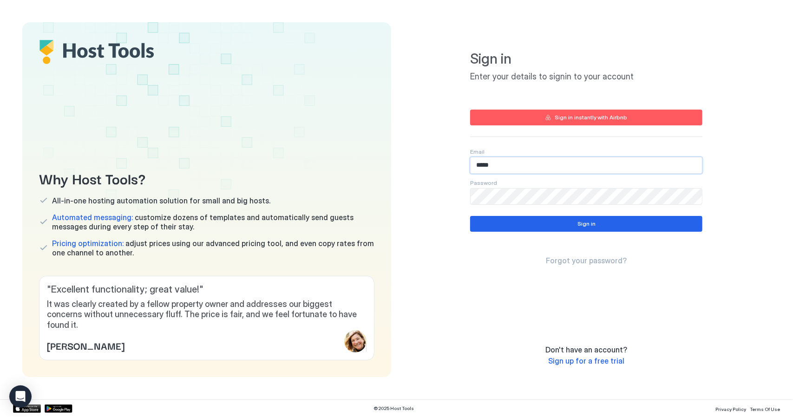
drag, startPoint x: 526, startPoint y: 168, endPoint x: 436, endPoint y: 171, distance: 90.2
click at [436, 171] on div "Sign in Enter your details to signin to your account Sign in instantly with Air…" at bounding box center [586, 199] width 369 height 355
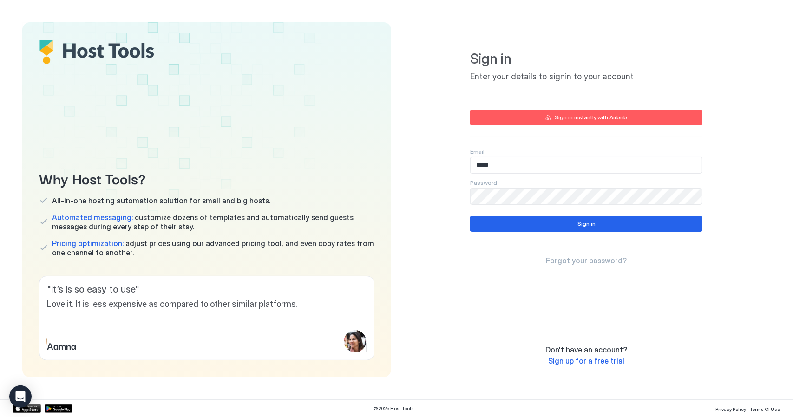
type input "**********"
click at [559, 223] on button "Sign in" at bounding box center [586, 224] width 232 height 16
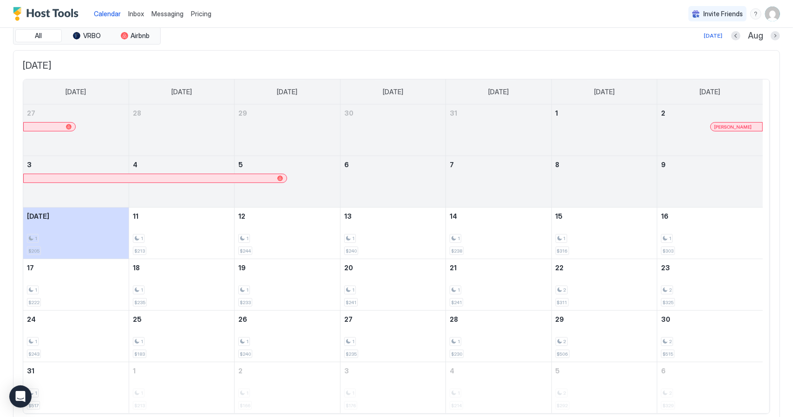
scroll to position [127, 0]
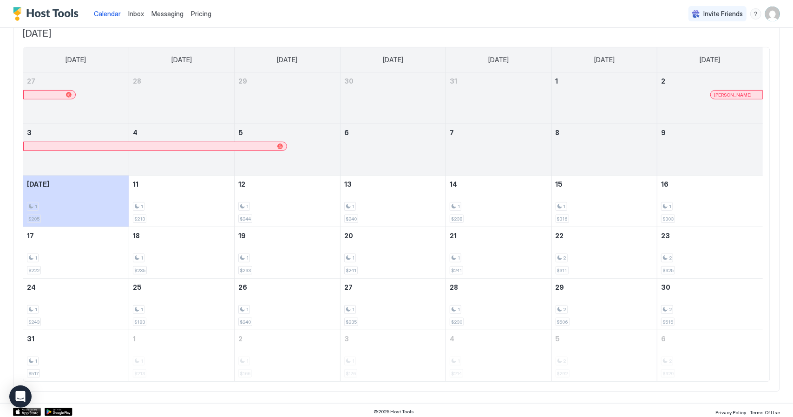
click at [294, 256] on div "1" at bounding box center [287, 258] width 98 height 9
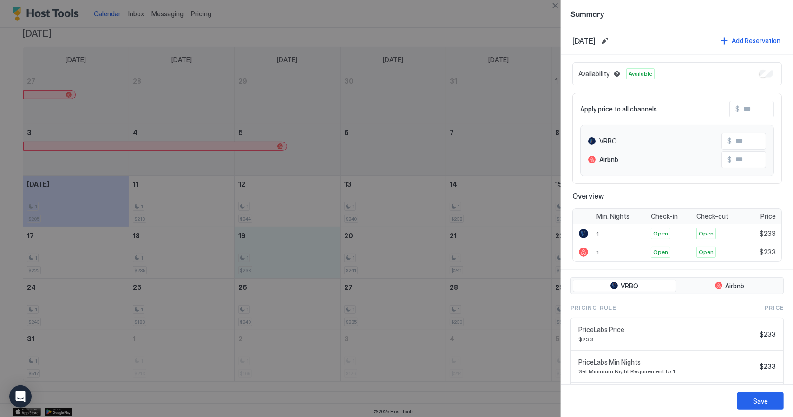
click at [502, 14] on div at bounding box center [396, 208] width 793 height 417
click at [554, 9] on button "Close" at bounding box center [555, 5] width 11 height 11
